Goal: Information Seeking & Learning: Learn about a topic

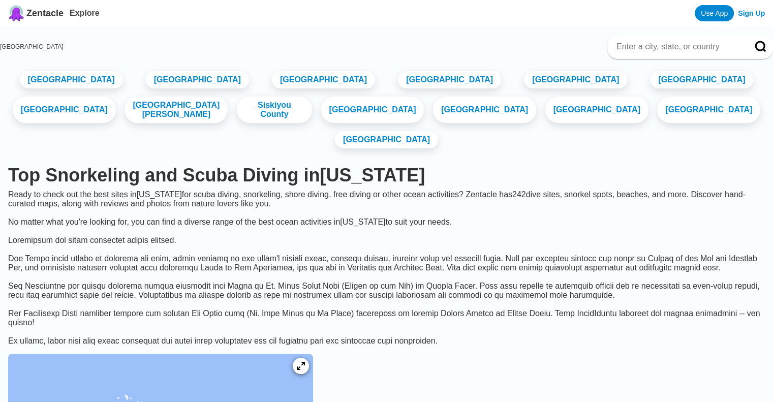
scroll to position [352, 0]
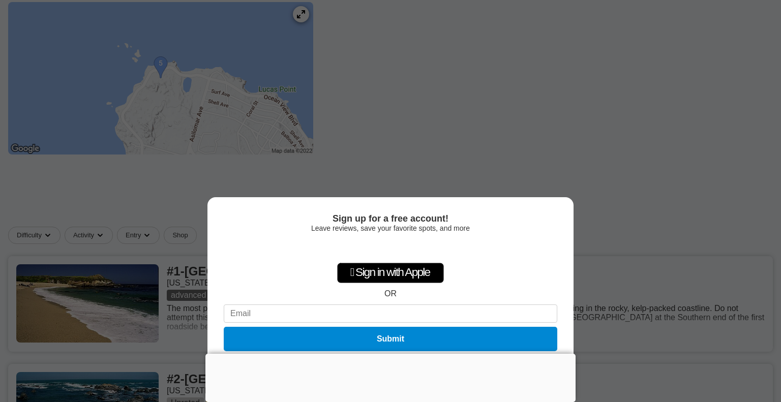
click at [388, 354] on div at bounding box center [390, 354] width 370 height 0
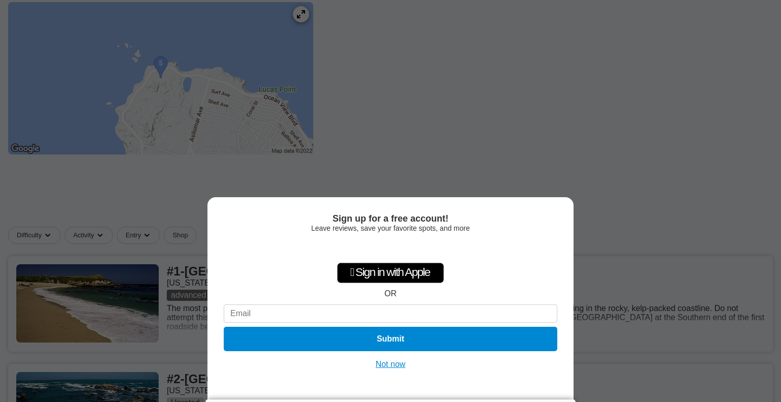
click at [591, 73] on div "Sign up for a free account! Leave reviews, save your favorite spots, and more …" at bounding box center [390, 201] width 781 height 402
click at [388, 368] on button "Not now" at bounding box center [391, 364] width 36 height 10
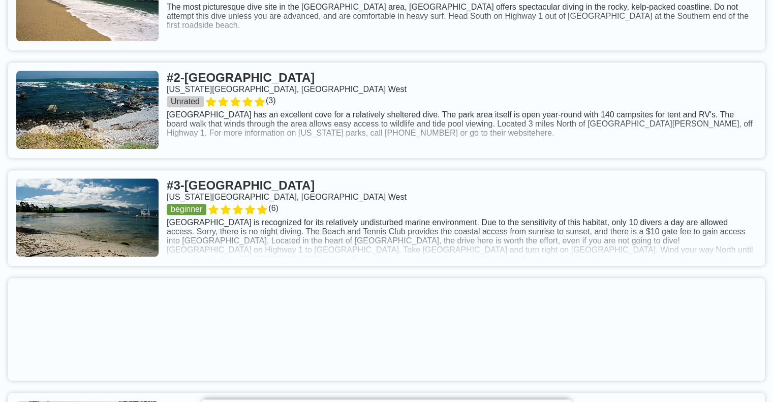
scroll to position [667, 0]
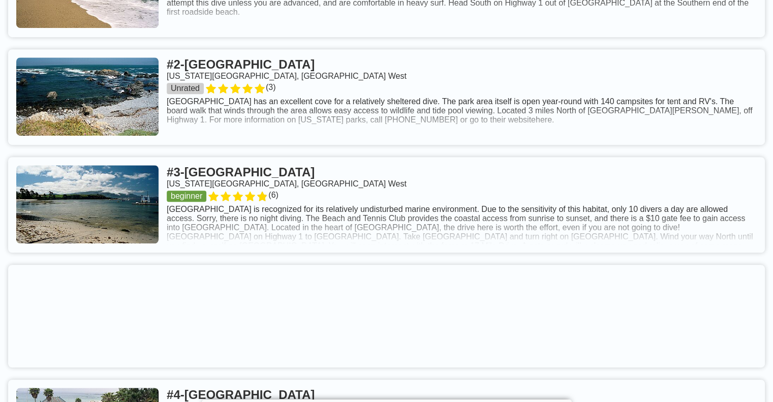
click at [389, 145] on link at bounding box center [386, 97] width 757 height 96
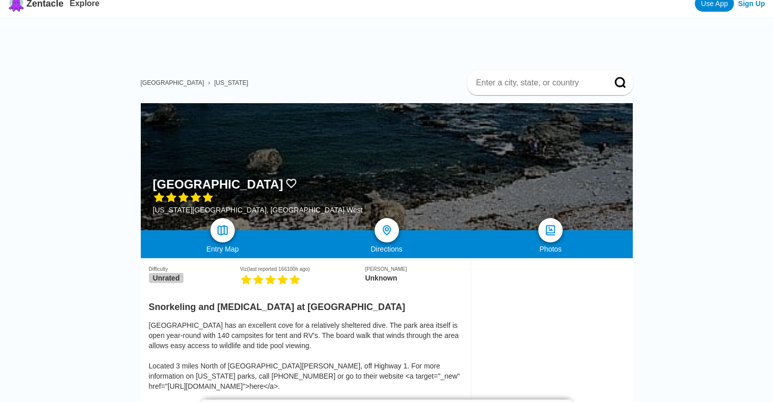
scroll to position [7, 0]
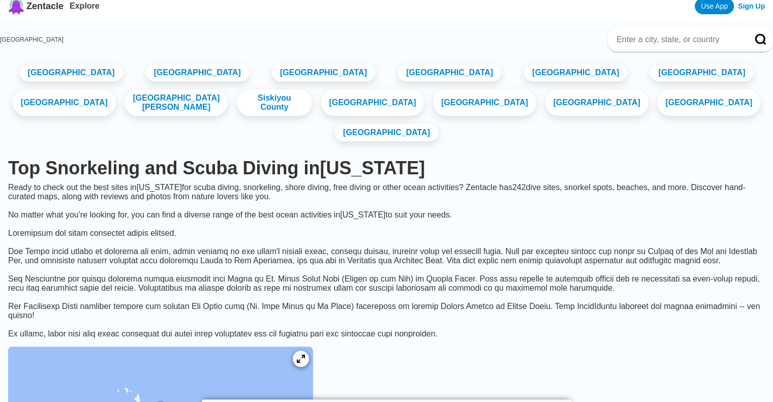
scroll to position [667, 0]
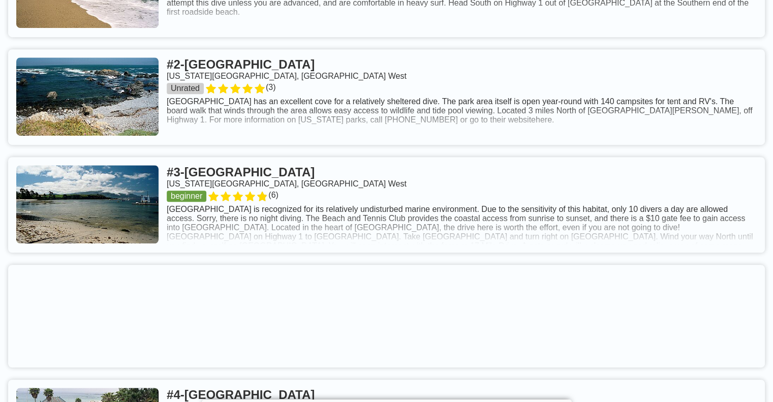
click at [368, 253] on link at bounding box center [386, 205] width 757 height 96
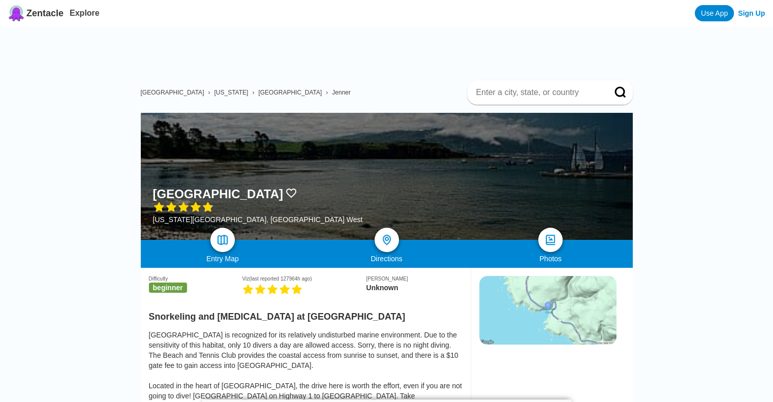
scroll to position [352, 0]
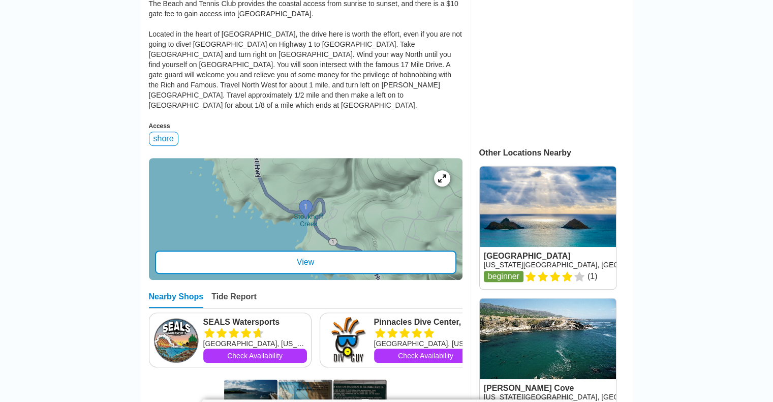
click at [356, 237] on div at bounding box center [306, 219] width 314 height 122
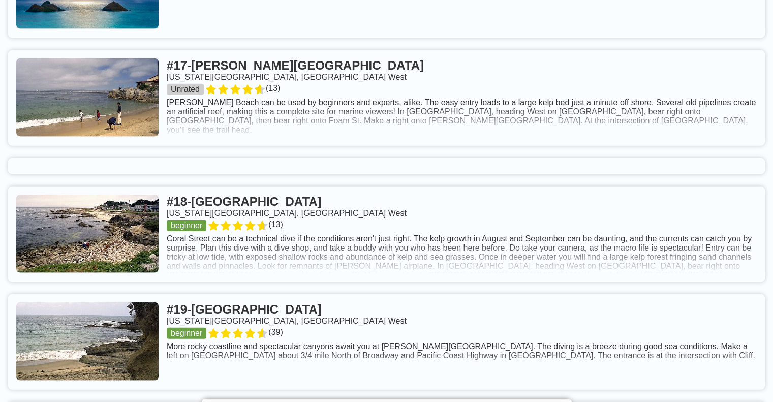
scroll to position [2777, 0]
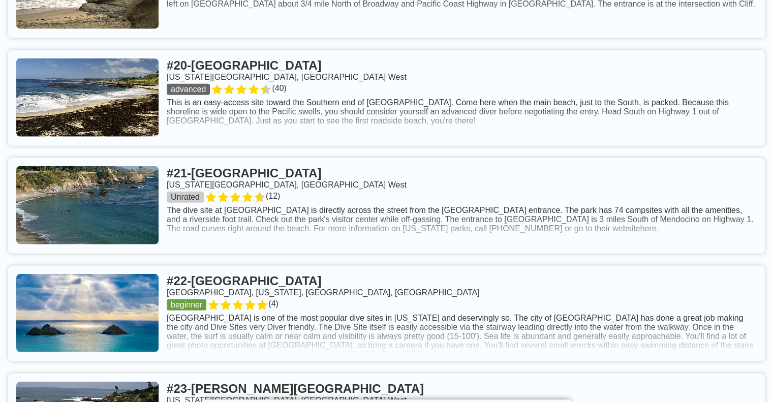
click at [471, 246] on link at bounding box center [386, 206] width 757 height 96
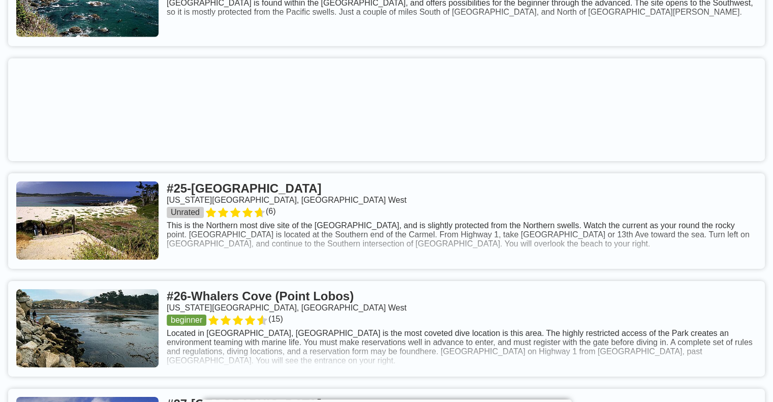
scroll to position [3660, 0]
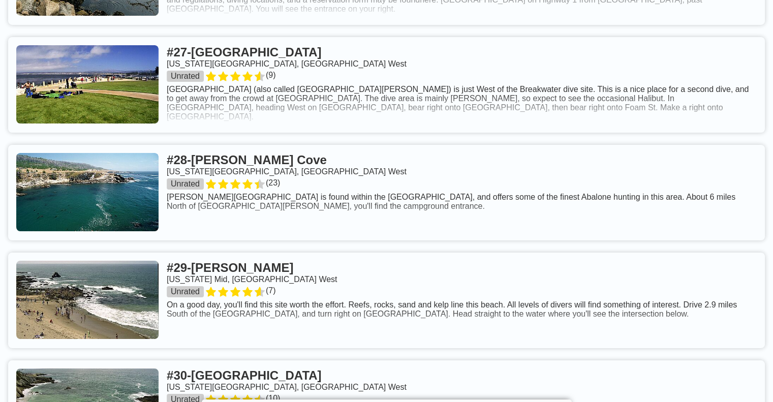
click at [456, 240] on link at bounding box center [386, 193] width 757 height 96
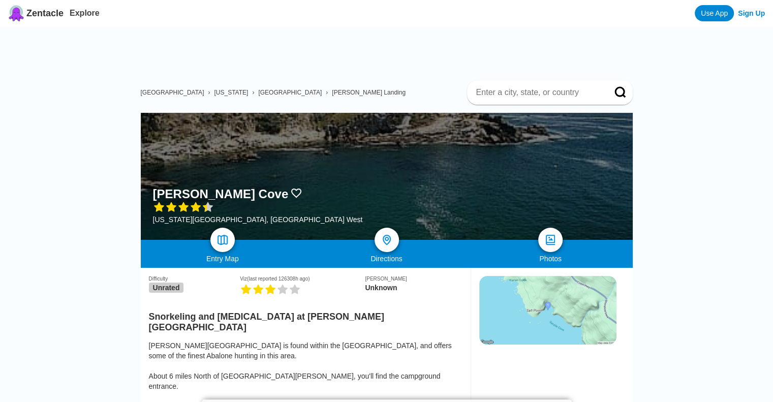
scroll to position [352, 0]
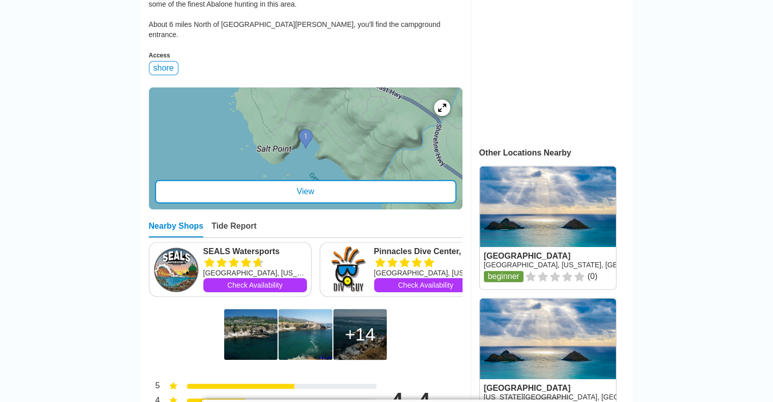
click at [457, 180] on div "View" at bounding box center [305, 191] width 301 height 23
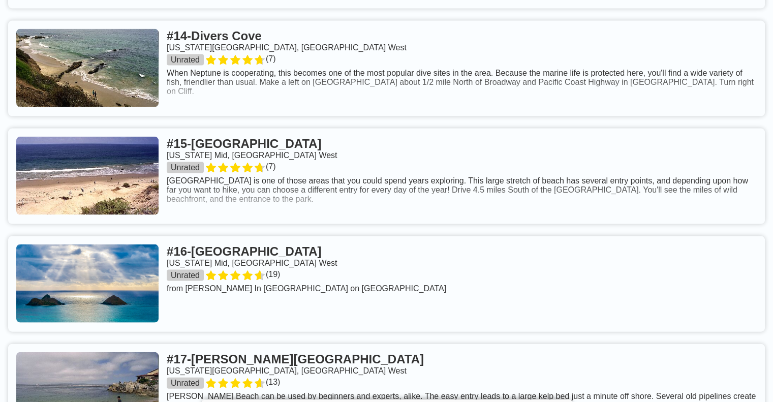
scroll to position [2484, 0]
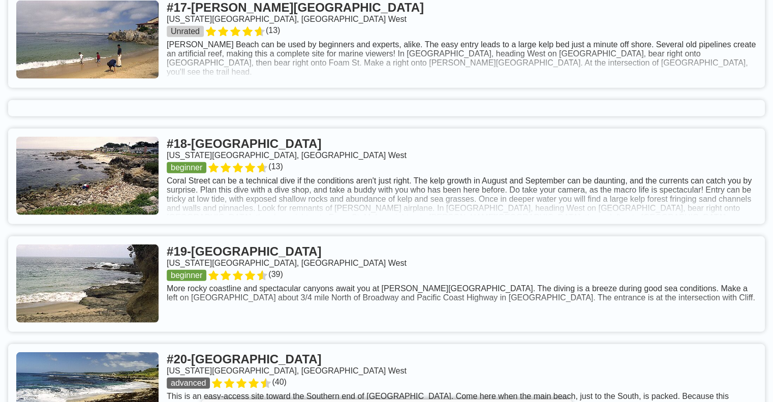
click at [521, 88] on link at bounding box center [386, 40] width 757 height 96
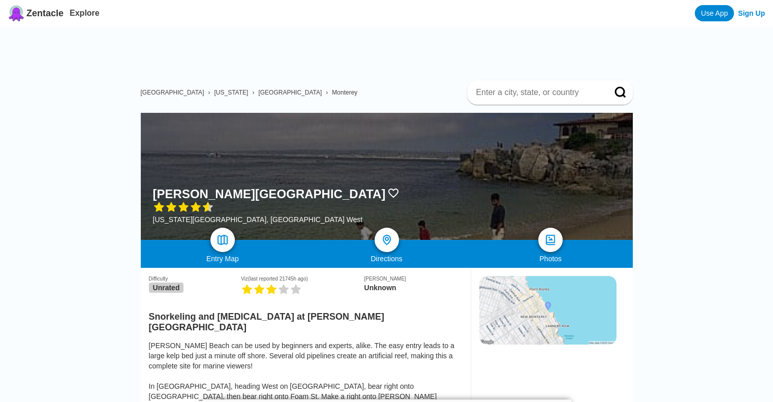
scroll to position [352, 0]
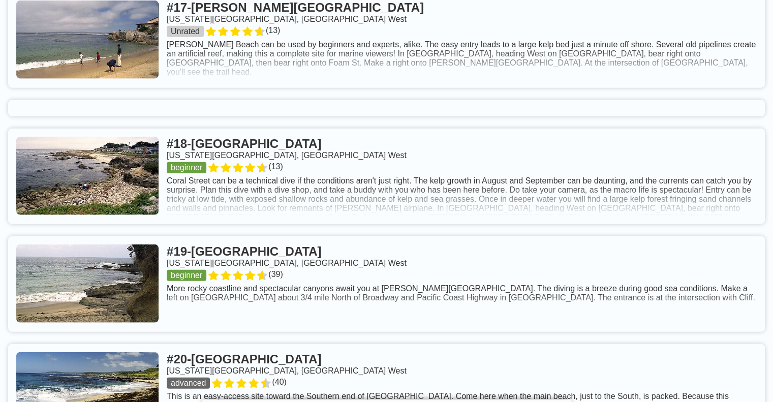
scroll to position [2397, 0]
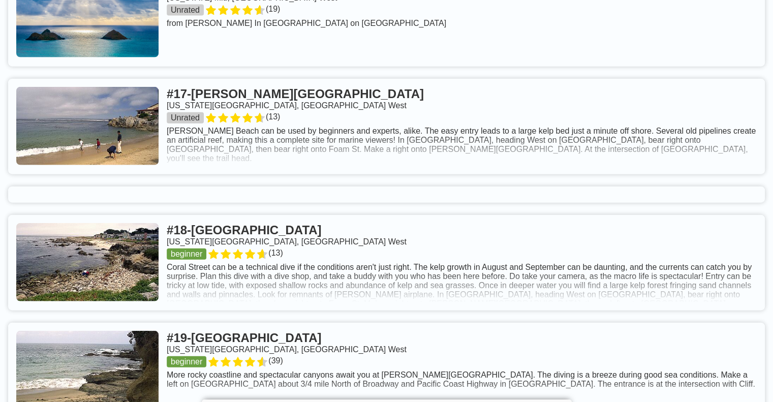
click at [537, 311] on link at bounding box center [386, 263] width 757 height 96
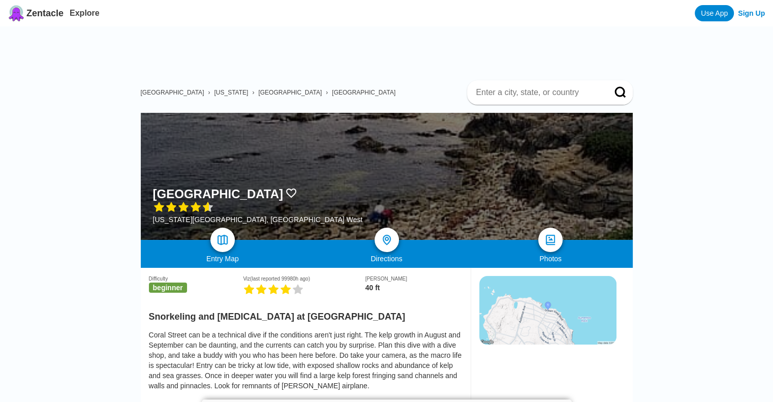
scroll to position [352, 0]
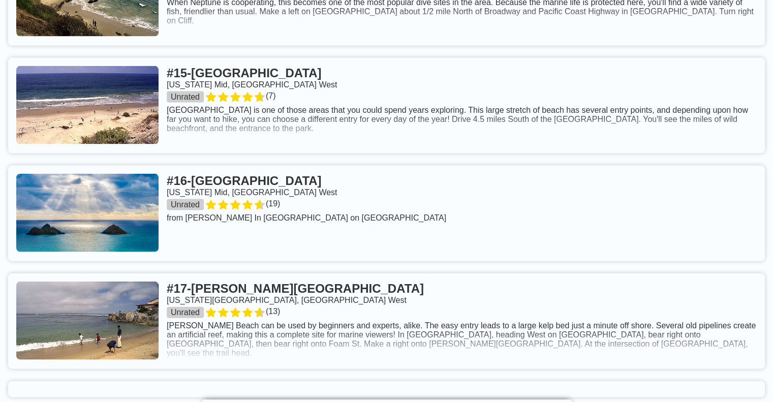
scroll to position [2554, 0]
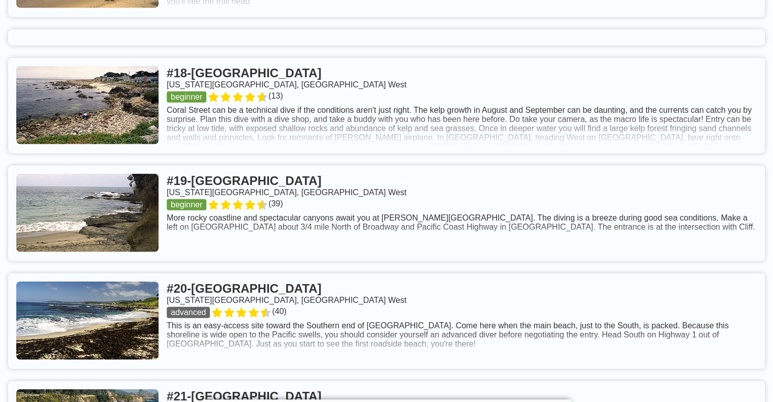
click at [490, 142] on link at bounding box center [386, 106] width 757 height 96
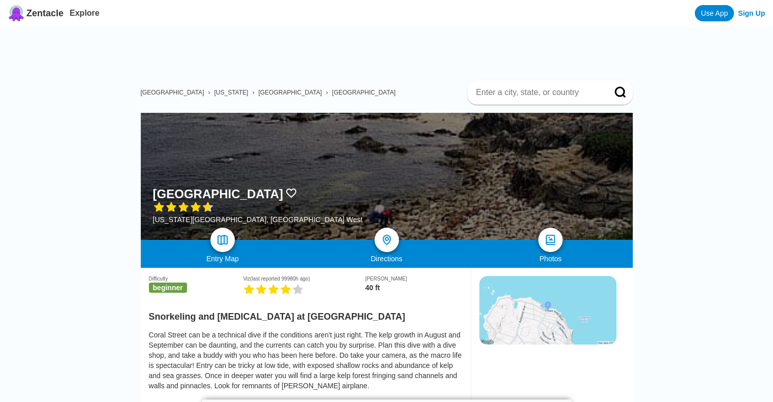
scroll to position [352, 0]
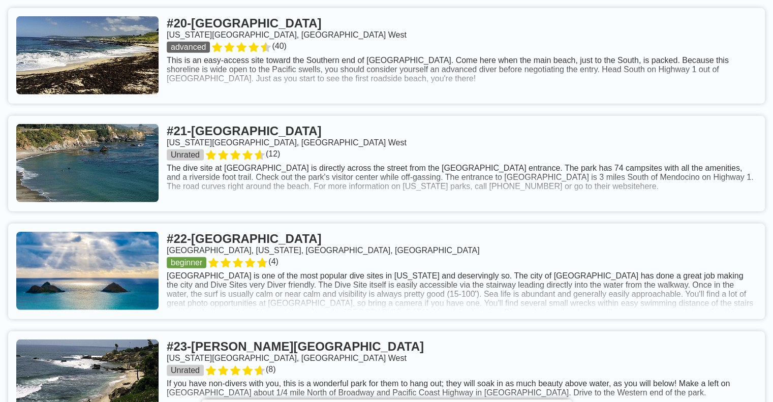
scroll to position [3172, 0]
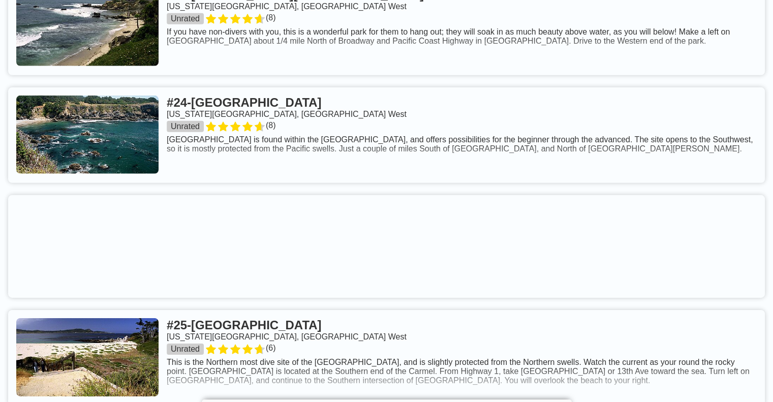
click at [559, 183] on link at bounding box center [386, 135] width 757 height 96
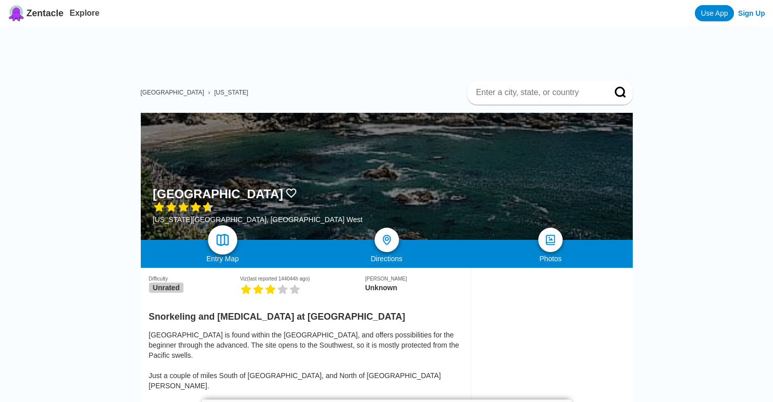
click at [222, 241] on img at bounding box center [222, 240] width 15 height 15
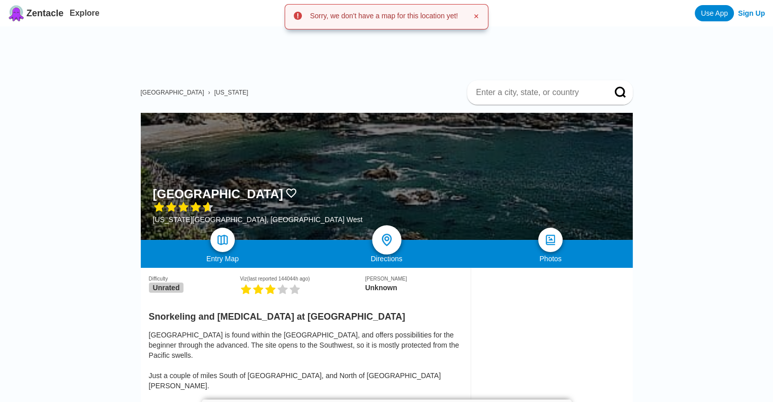
click at [395, 235] on div at bounding box center [386, 239] width 29 height 29
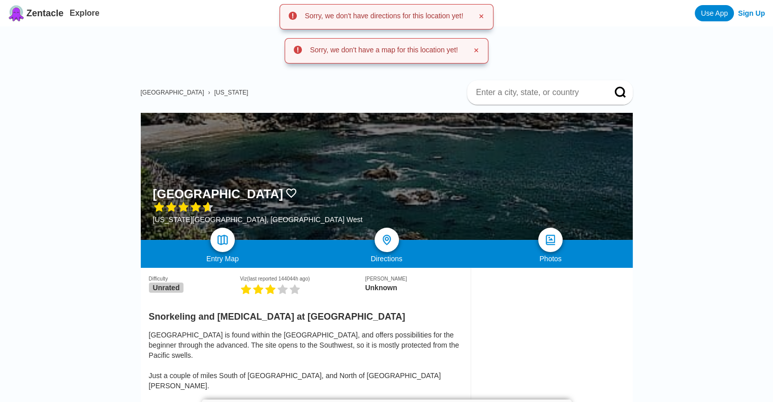
click at [434, 204] on div at bounding box center [387, 176] width 492 height 127
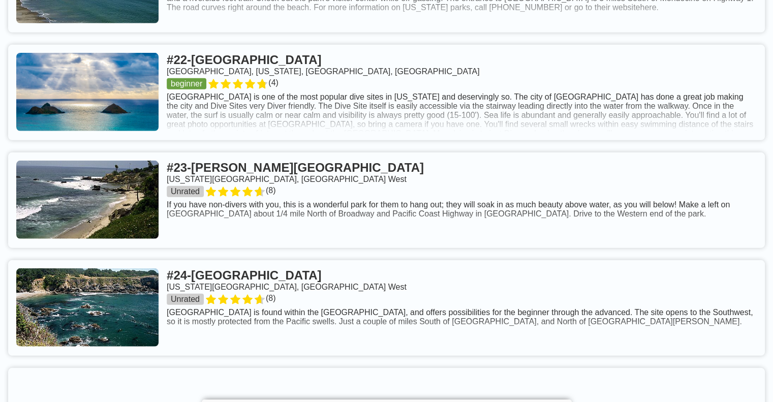
scroll to position [3350, 0]
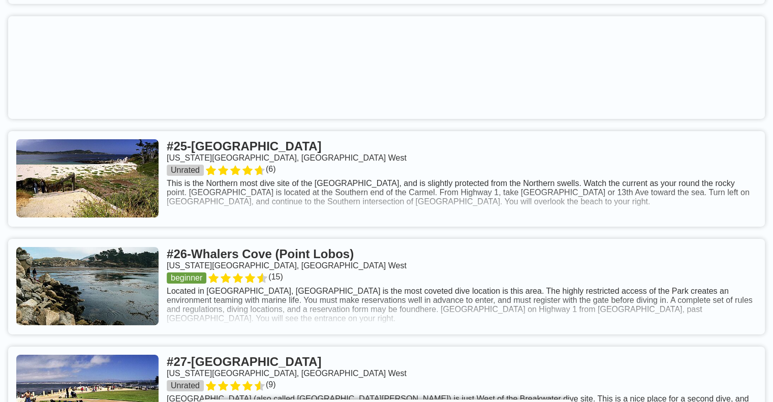
click at [500, 332] on link at bounding box center [386, 287] width 757 height 96
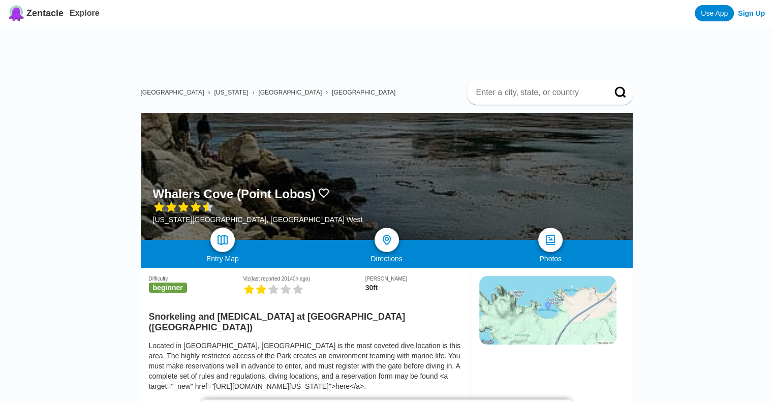
click at [569, 312] on img at bounding box center [547, 310] width 137 height 69
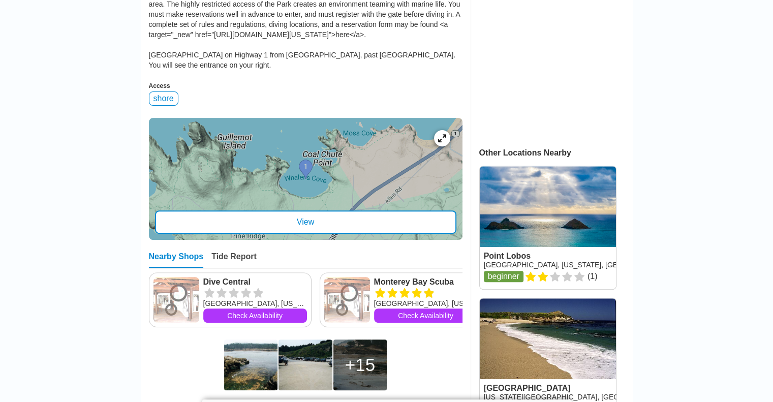
click at [411, 148] on div at bounding box center [306, 179] width 314 height 122
click at [269, 202] on div at bounding box center [306, 179] width 314 height 122
drag, startPoint x: 217, startPoint y: 27, endPoint x: 387, endPoint y: 27, distance: 170.3
click at [387, 27] on div "Located in [GEOGRAPHIC_DATA], [GEOGRAPHIC_DATA] is the most coveted dive locati…" at bounding box center [306, 29] width 314 height 81
copy div "[URL][DOMAIN_NAME][US_STATE]"
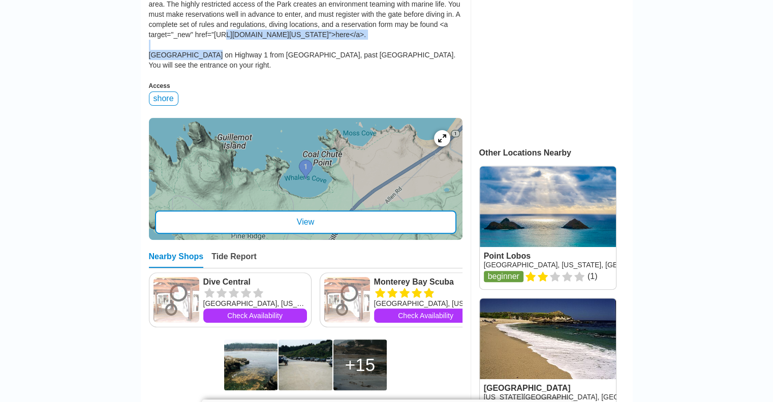
scroll to position [0, 0]
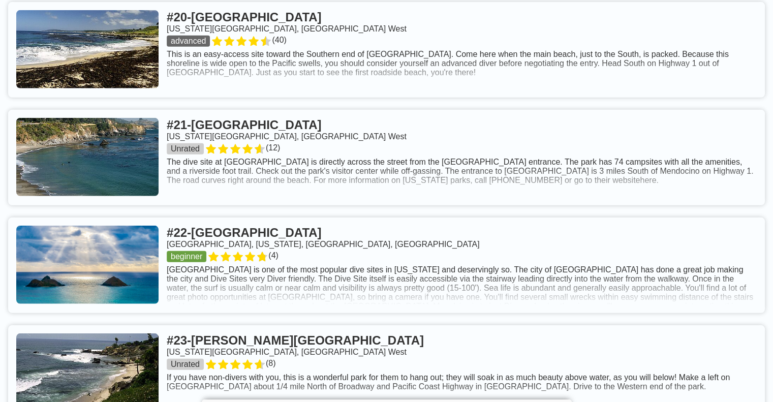
scroll to position [2474, 0]
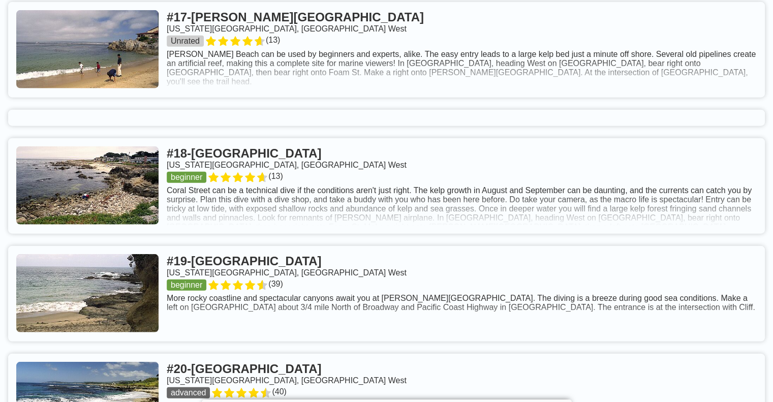
click at [596, 234] on link at bounding box center [386, 186] width 757 height 96
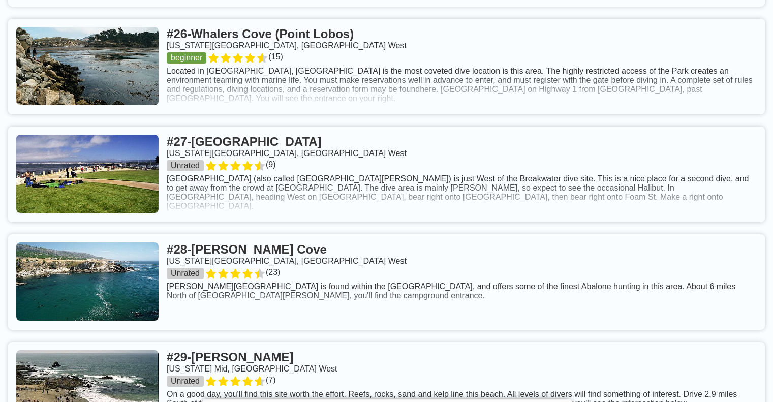
scroll to position [3579, 0]
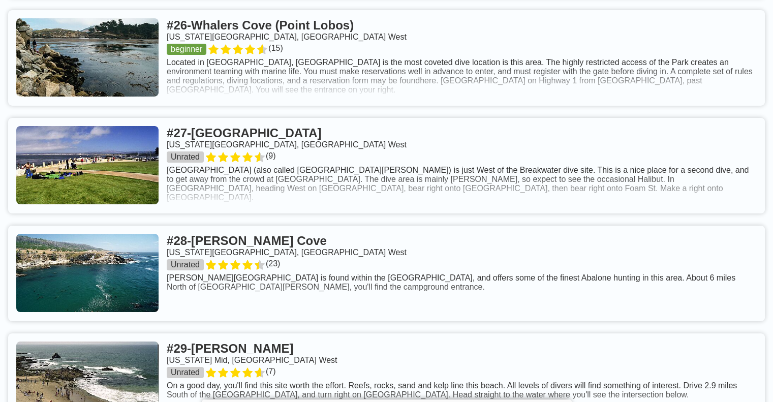
click at [384, 106] on link at bounding box center [386, 58] width 757 height 96
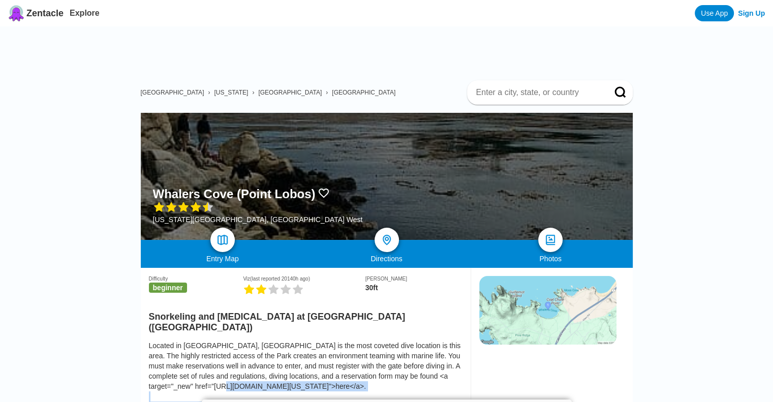
drag, startPoint x: 218, startPoint y: 380, endPoint x: 385, endPoint y: 382, distance: 167.8
click at [385, 382] on div "Located in [GEOGRAPHIC_DATA], [GEOGRAPHIC_DATA] is the most coveted dive locati…" at bounding box center [306, 381] width 314 height 81
copy div "[URL][DOMAIN_NAME][US_STATE]"
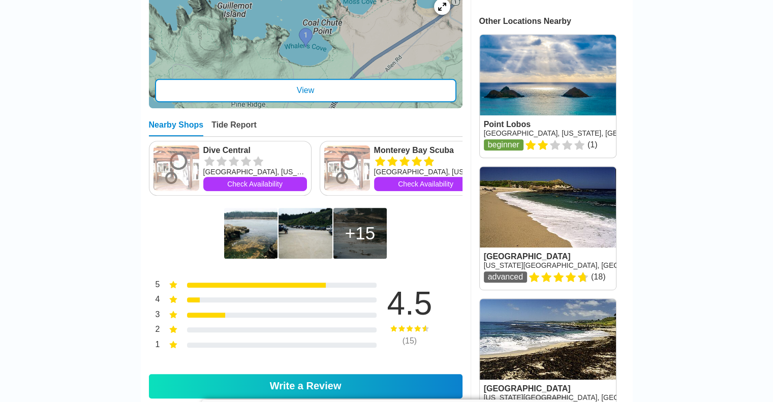
scroll to position [835, 0]
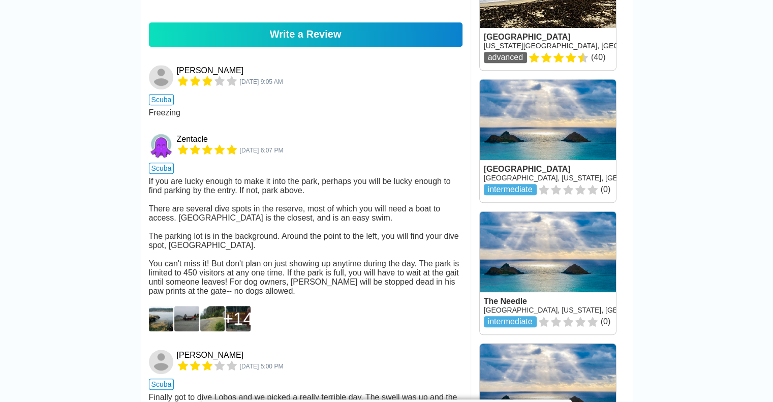
click at [166, 331] on img at bounding box center [161, 318] width 25 height 25
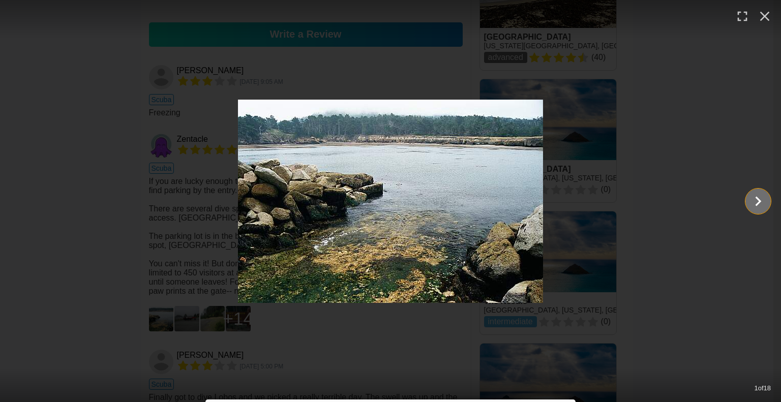
click at [757, 195] on icon "Show slide 2 of 18" at bounding box center [757, 201] width 19 height 24
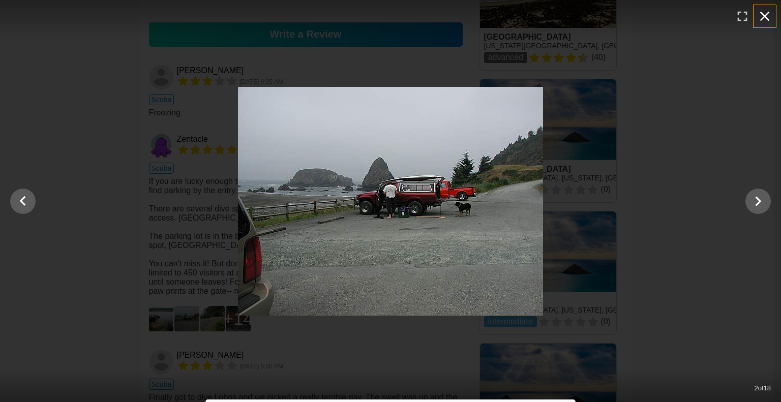
click at [773, 10] on button "button" at bounding box center [764, 16] width 22 height 22
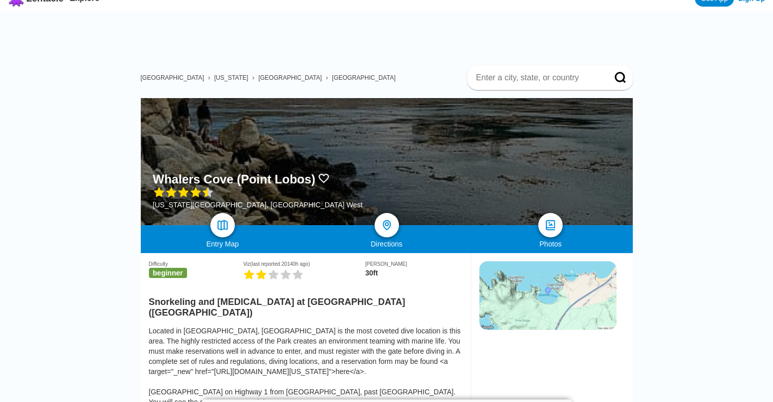
scroll to position [0, 0]
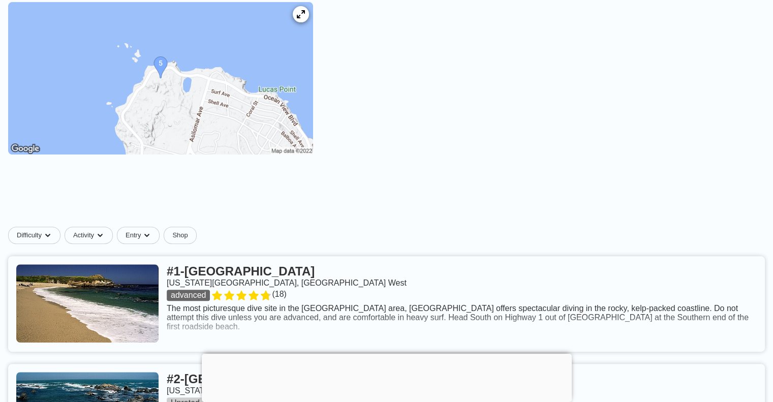
scroll to position [704, 0]
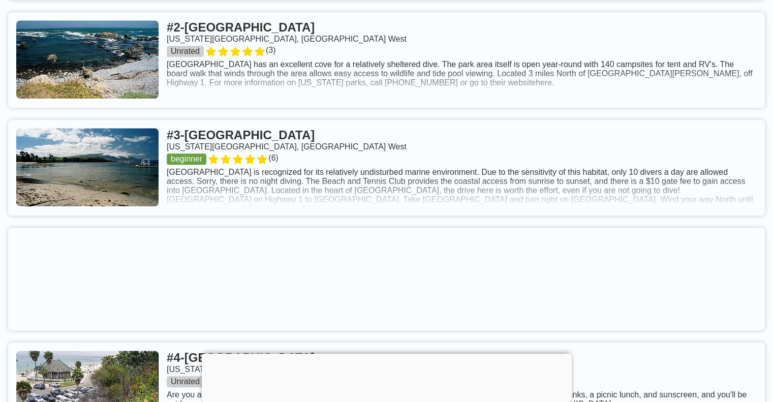
click at [445, 108] on link at bounding box center [386, 60] width 757 height 96
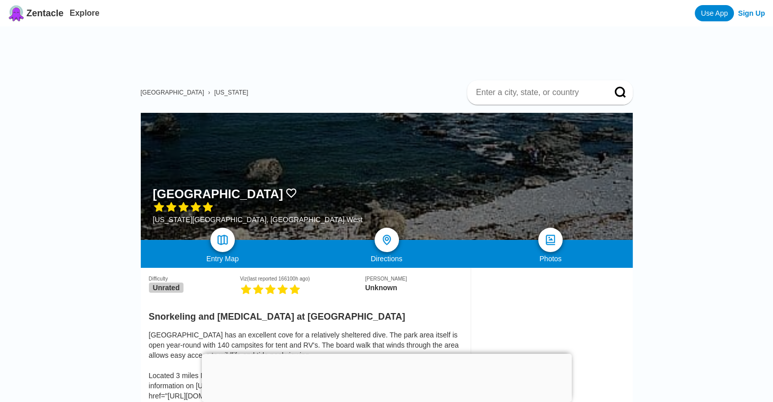
click at [391, 354] on div at bounding box center [387, 354] width 370 height 0
